Goal: Navigation & Orientation: Understand site structure

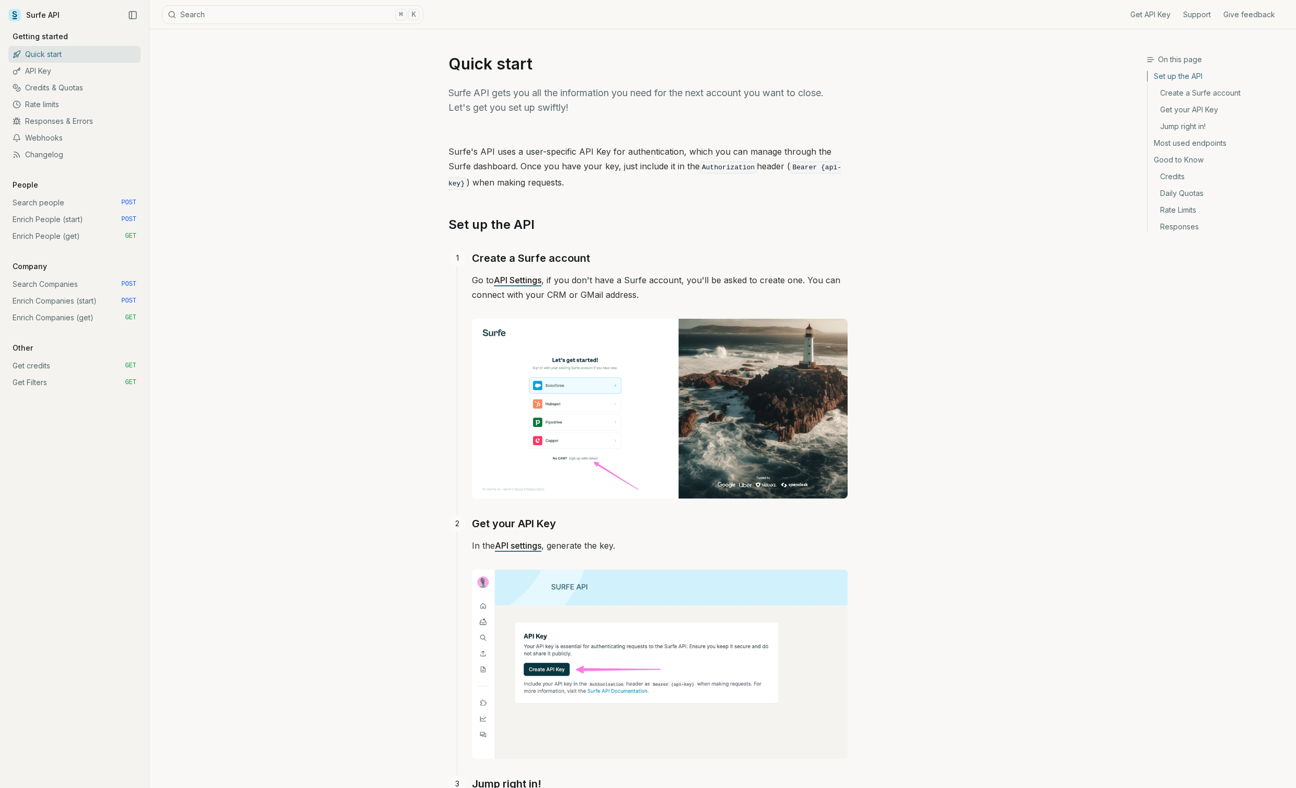
click at [27, 365] on link "Get credits GET" at bounding box center [74, 366] width 132 height 17
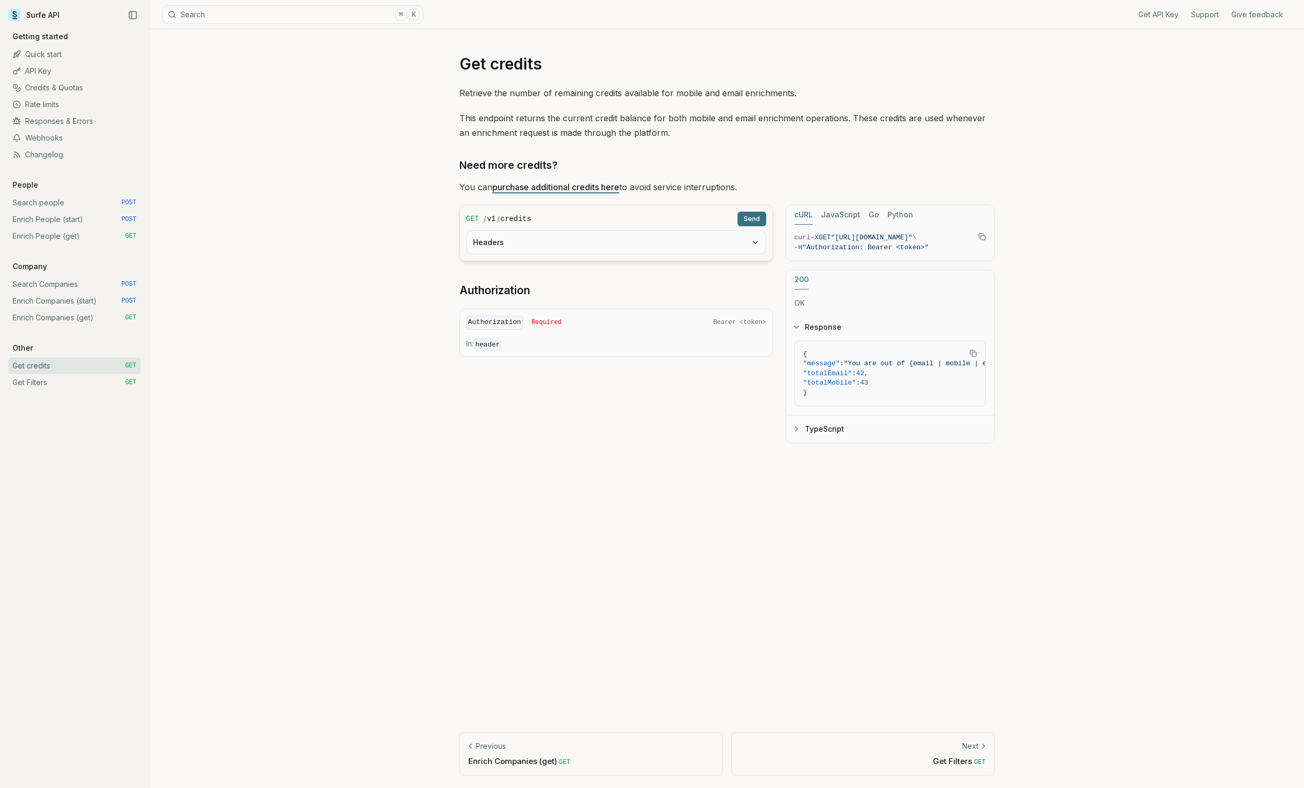
click at [427, 457] on div "On this page Need more credits? Get credits Retrieve the number of remaining cr…" at bounding box center [727, 408] width 1155 height 759
click at [39, 87] on link "Credits & Quotas" at bounding box center [74, 87] width 132 height 17
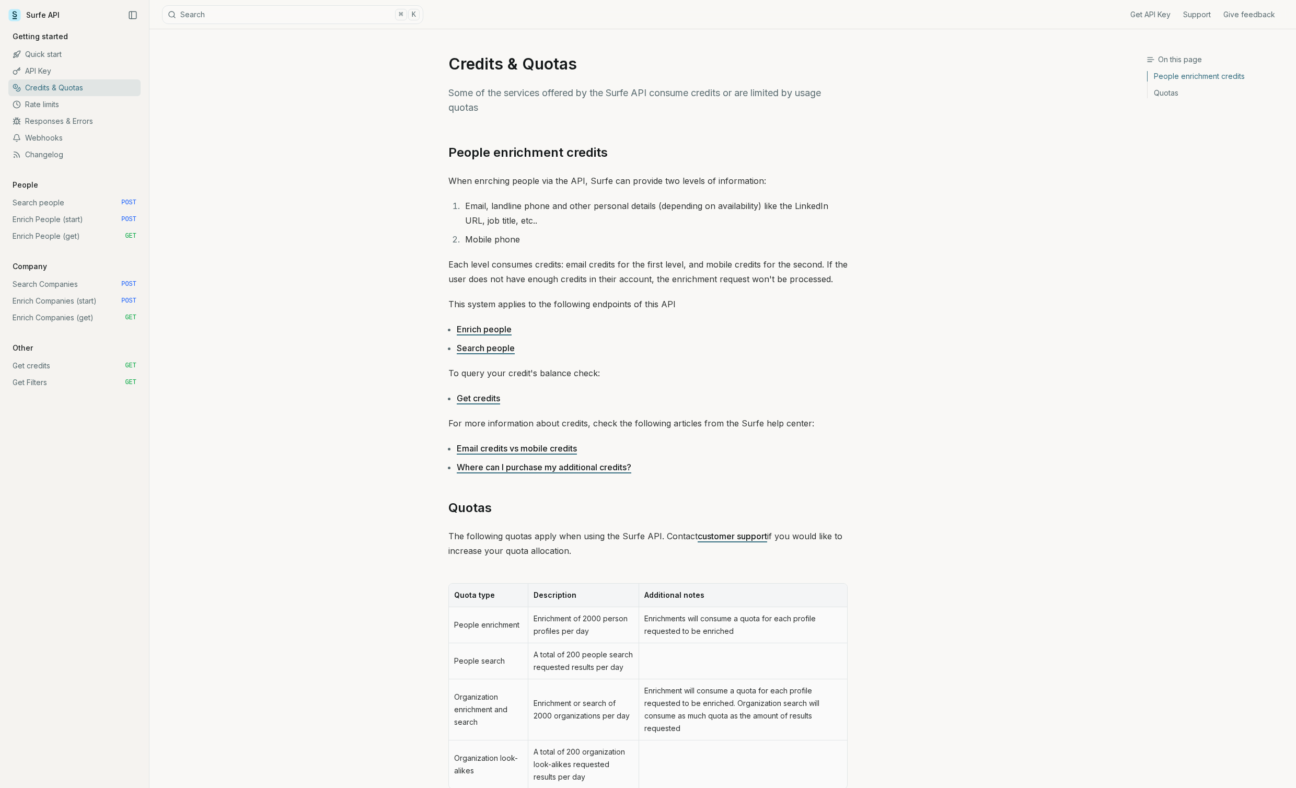
click at [35, 65] on link "API Key" at bounding box center [74, 71] width 132 height 17
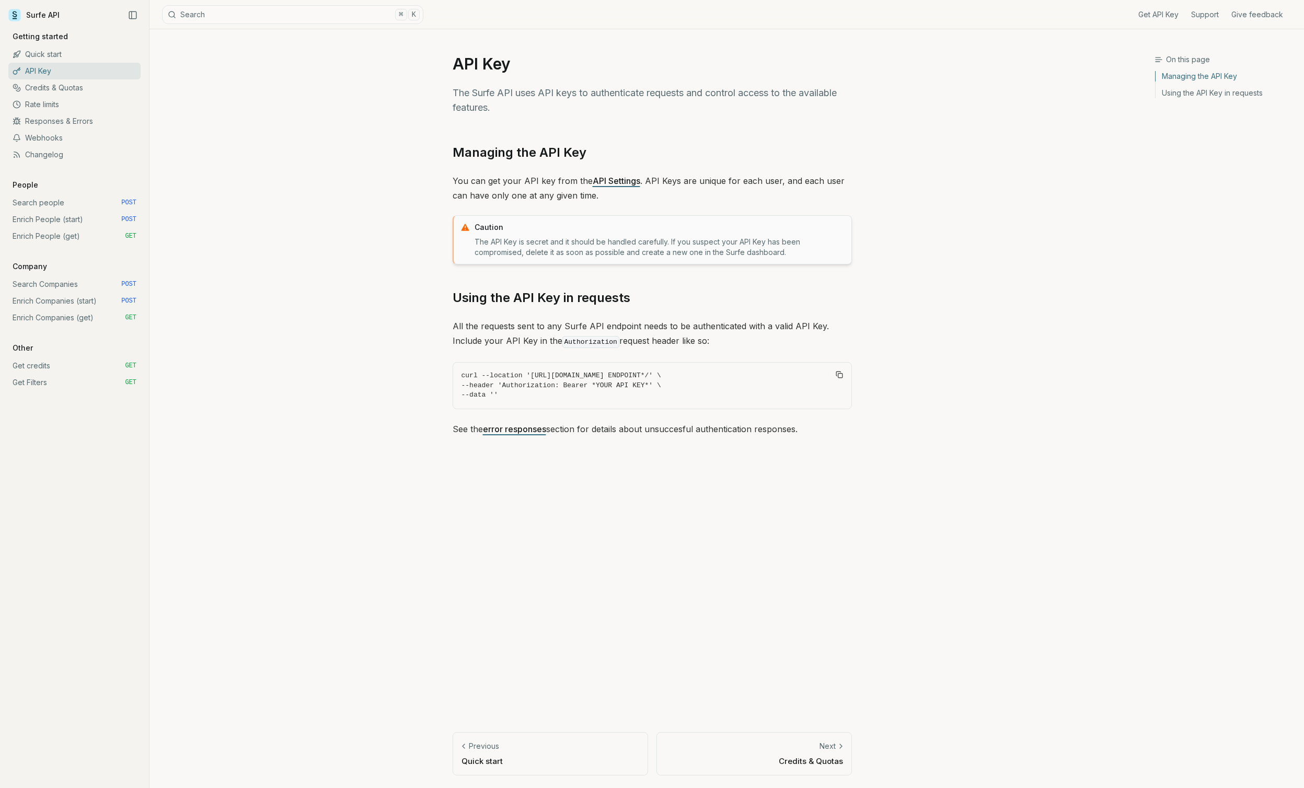
click at [36, 54] on link "Quick start" at bounding box center [74, 54] width 132 height 17
